Goal: Task Accomplishment & Management: Manage account settings

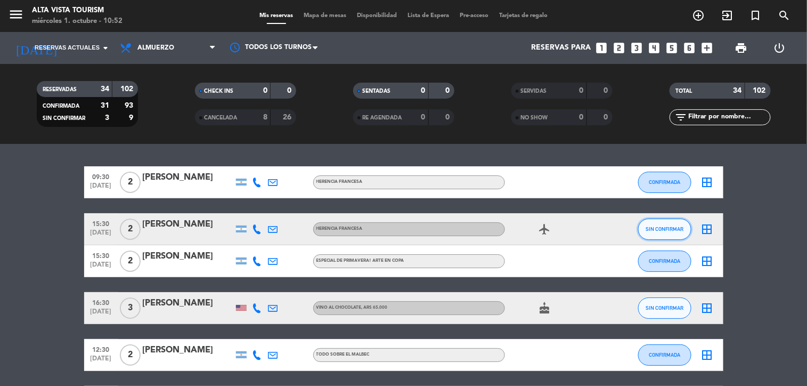
click at [673, 227] on span "SIN CONFIRMAR" at bounding box center [665, 229] width 38 height 6
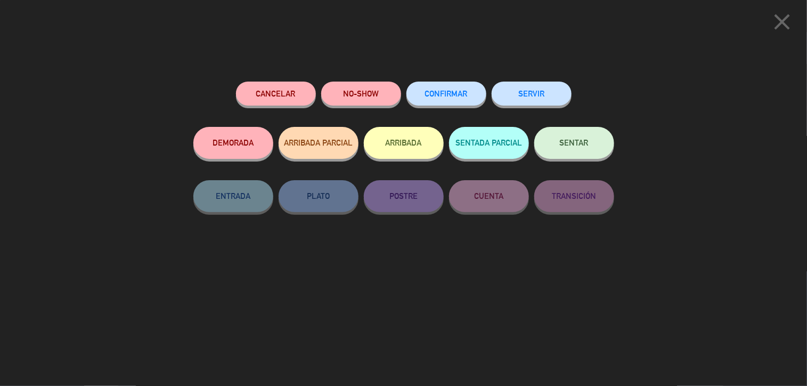
click at [464, 92] on span "CONFIRMAR" at bounding box center [446, 93] width 43 height 9
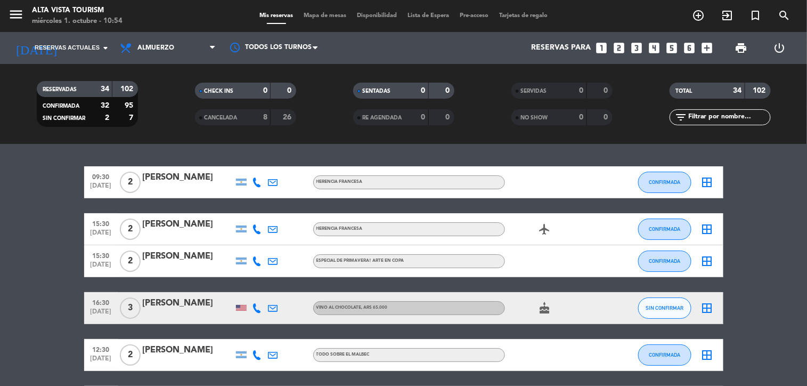
click at [204, 310] on div "[PERSON_NAME]" at bounding box center [188, 303] width 91 height 14
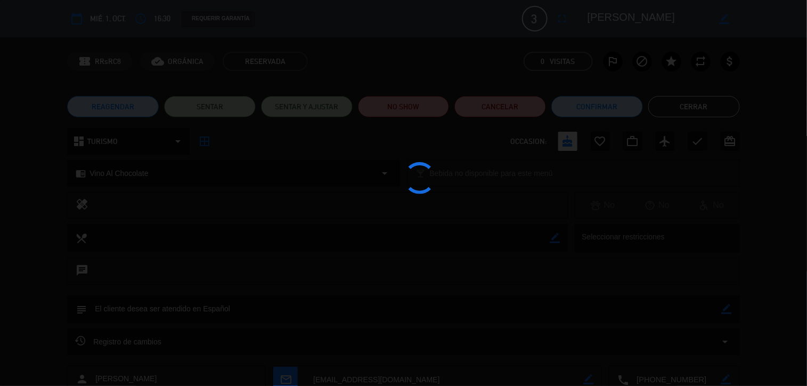
click at [689, 105] on div at bounding box center [403, 193] width 807 height 386
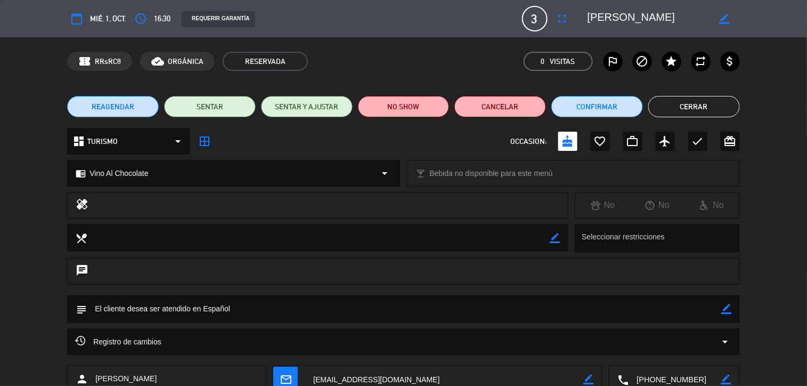
click at [683, 107] on button "Cerrar" at bounding box center [694, 106] width 92 height 21
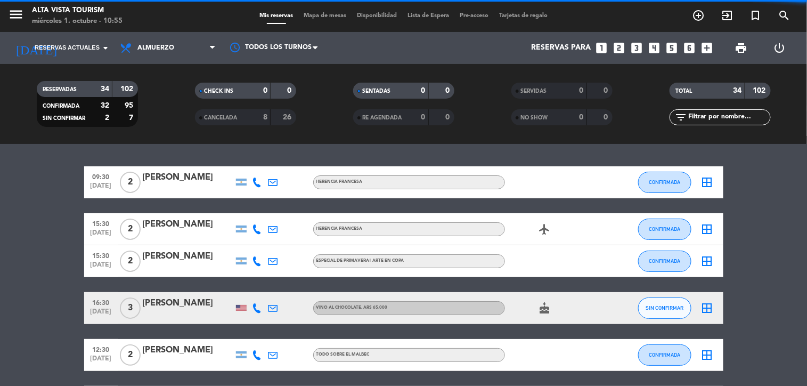
click at [539, 310] on icon "cake" at bounding box center [545, 308] width 13 height 13
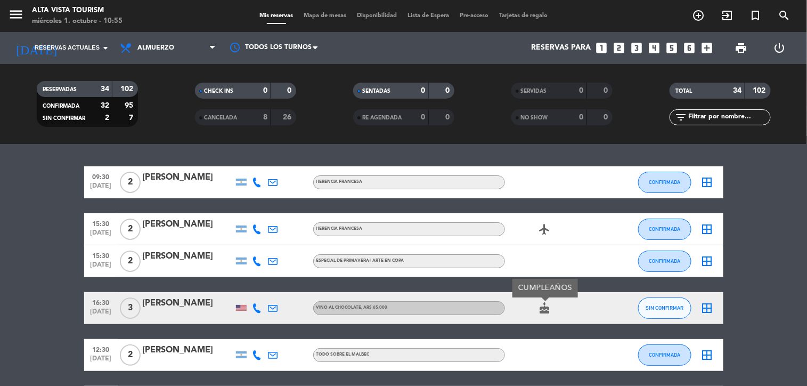
click at [658, 305] on span "SIN CONFIRMAR" at bounding box center [665, 308] width 38 height 6
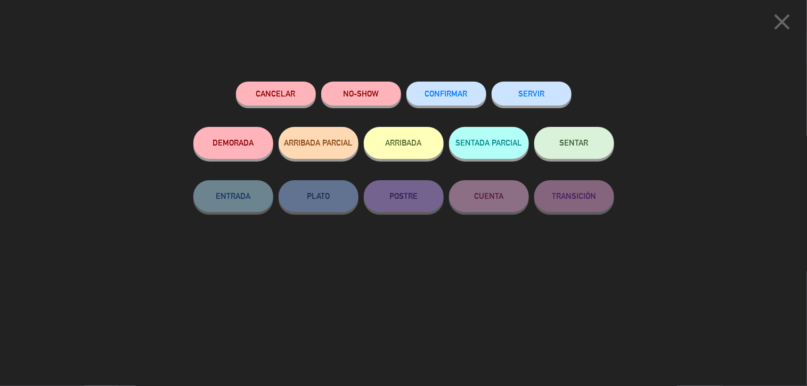
click at [457, 86] on button "CONFIRMAR" at bounding box center [447, 94] width 80 height 24
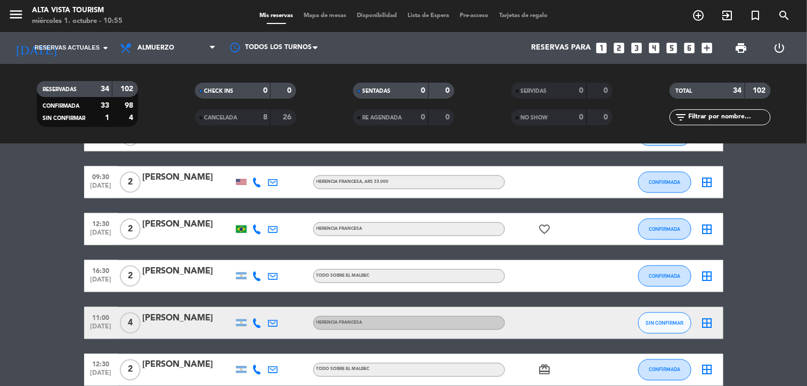
scroll to position [592, 0]
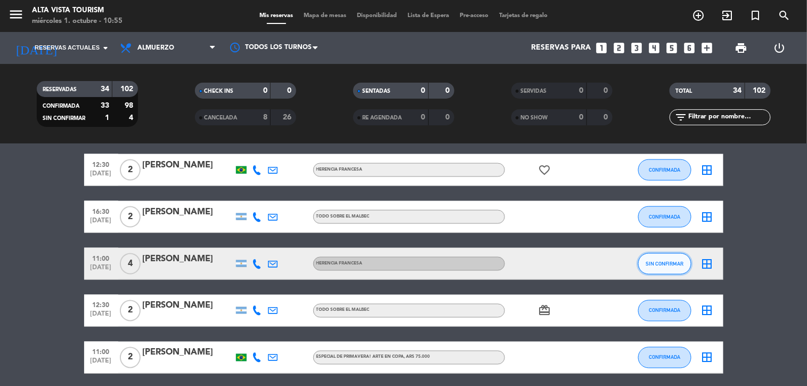
click at [647, 261] on span "SIN CONFIRMAR" at bounding box center [665, 264] width 38 height 6
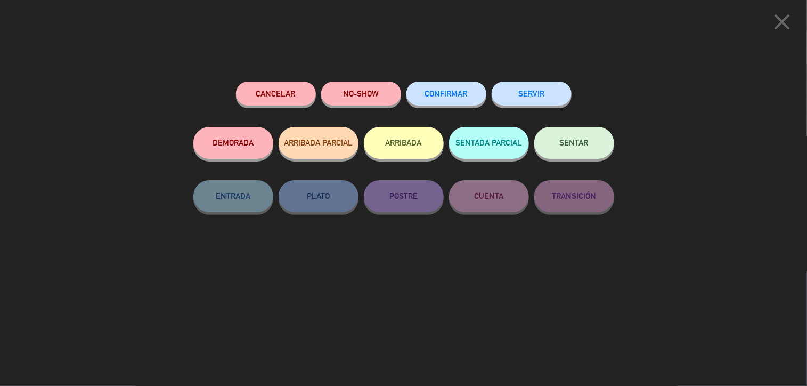
click at [444, 95] on span "CONFIRMAR" at bounding box center [446, 93] width 43 height 9
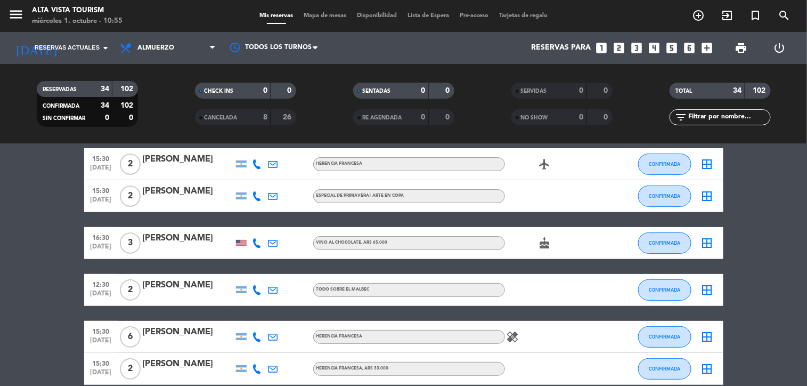
scroll to position [0, 0]
